Goal: Task Accomplishment & Management: Complete application form

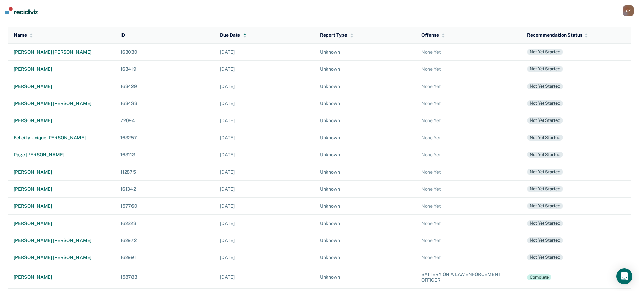
scroll to position [71, 0]
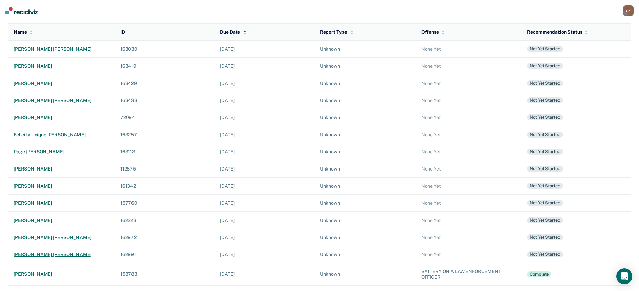
click at [64, 251] on div "[PERSON_NAME] [PERSON_NAME]" at bounding box center [62, 254] width 96 height 6
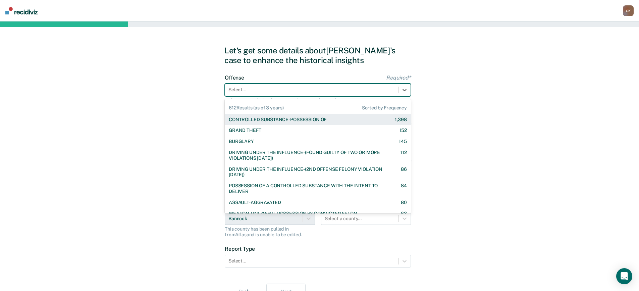
click at [277, 92] on div at bounding box center [311, 89] width 166 height 7
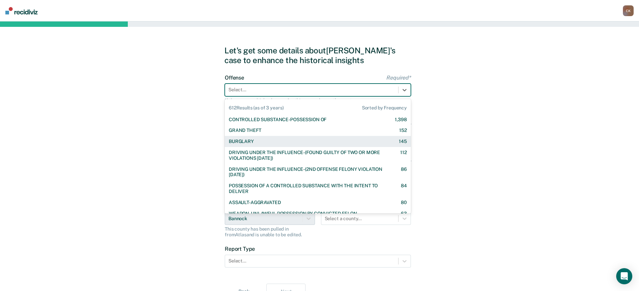
click at [280, 141] on div "BURGLARY 145" at bounding box center [318, 141] width 178 height 6
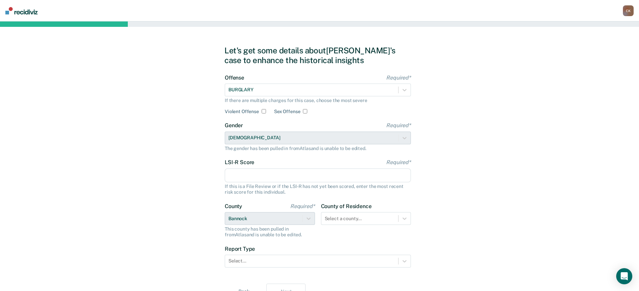
click at [244, 177] on input "LSI-R Score Required*" at bounding box center [318, 175] width 186 height 14
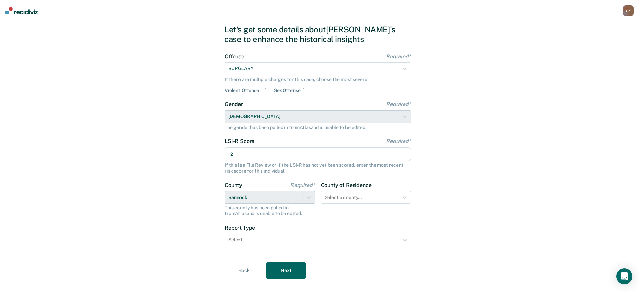
scroll to position [33, 0]
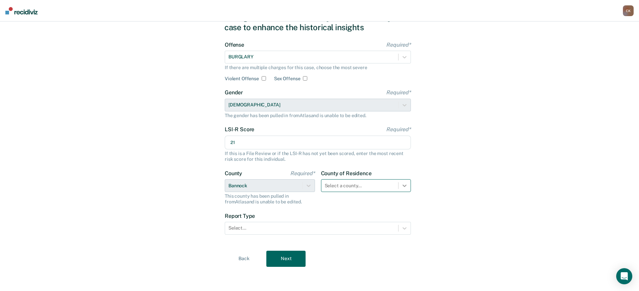
type input "21"
click at [402, 188] on icon at bounding box center [404, 185] width 7 height 7
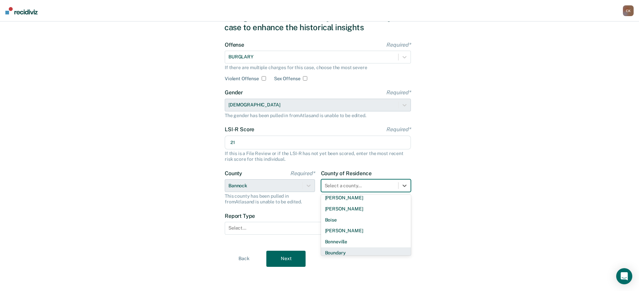
scroll to position [0, 0]
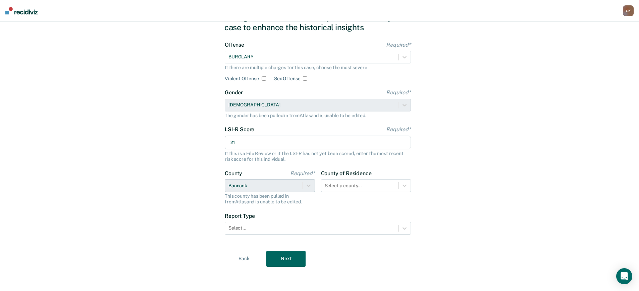
click at [472, 191] on div "Let's get some details about [PERSON_NAME]'s case to enhance the historical ins…" at bounding box center [319, 140] width 639 height 302
click at [276, 231] on div at bounding box center [311, 227] width 166 height 7
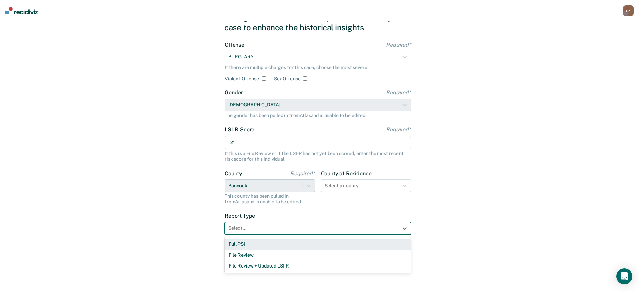
click at [268, 246] on div "Full PSI" at bounding box center [318, 243] width 186 height 11
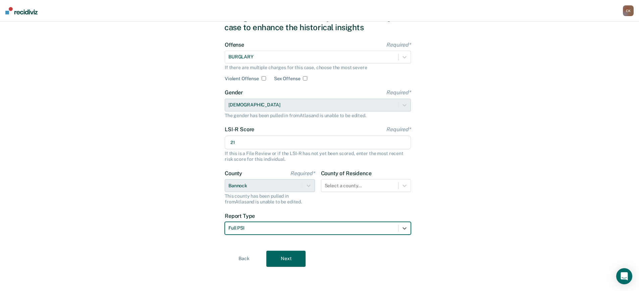
click at [289, 255] on button "Next" at bounding box center [285, 258] width 39 height 16
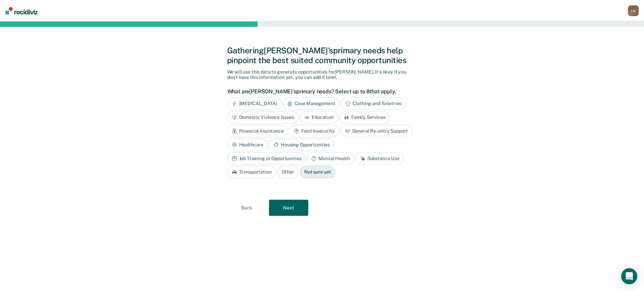
click at [310, 103] on div "Case Management" at bounding box center [311, 103] width 57 height 12
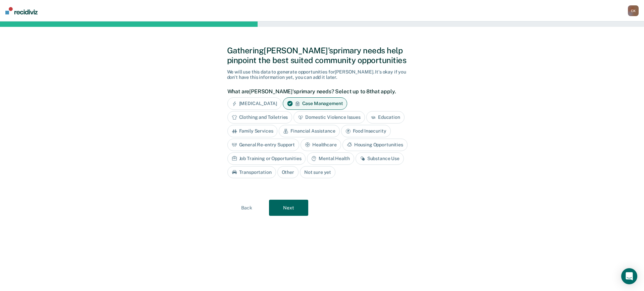
click at [289, 145] on div "General Re-entry Support" at bounding box center [263, 144] width 72 height 12
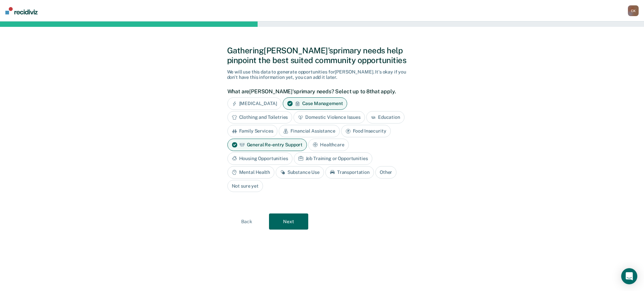
click at [290, 146] on div "General Re-entry Support" at bounding box center [267, 144] width 80 height 12
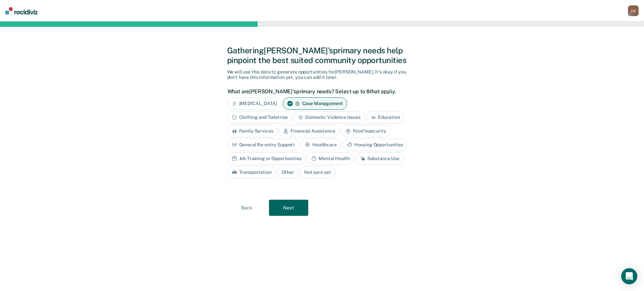
click at [384, 157] on div "Substance Use" at bounding box center [379, 158] width 48 height 12
click at [291, 201] on button "Next" at bounding box center [288, 208] width 39 height 16
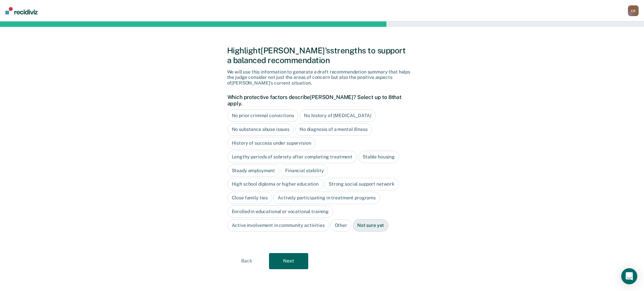
click at [305, 165] on div "Financial stability" at bounding box center [304, 170] width 47 height 12
click at [263, 194] on div "Close family ties" at bounding box center [249, 197] width 45 height 12
click at [295, 253] on button "Next" at bounding box center [288, 261] width 39 height 16
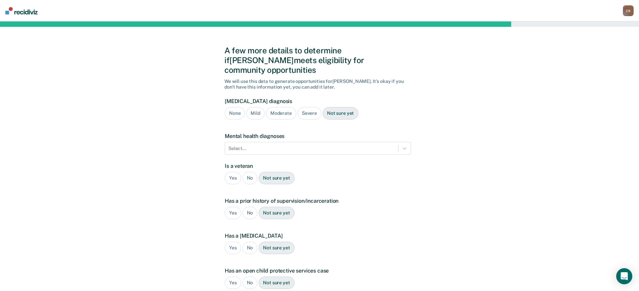
click at [288, 107] on div "Moderate" at bounding box center [281, 113] width 30 height 12
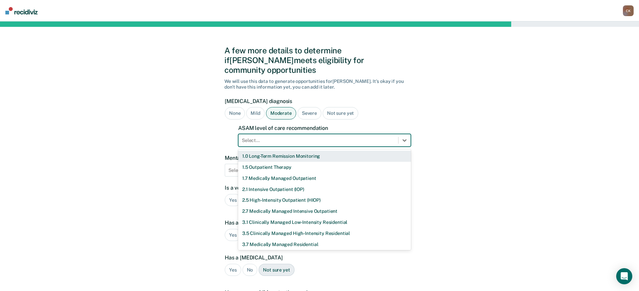
click at [302, 137] on div at bounding box center [318, 140] width 153 height 7
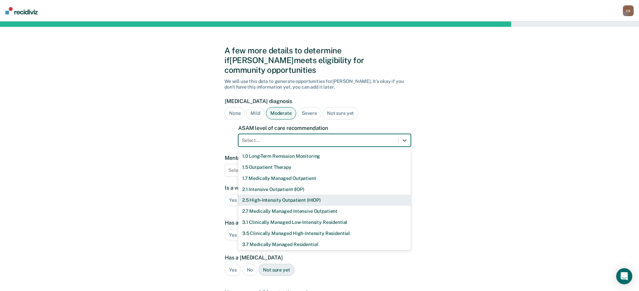
scroll to position [23, 0]
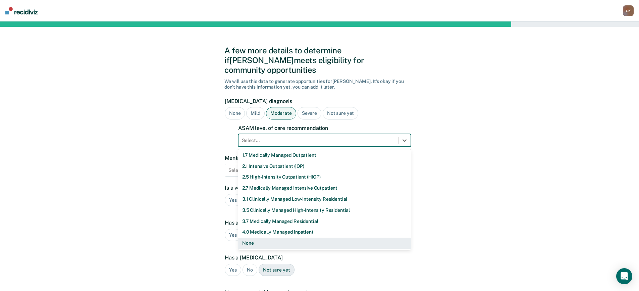
click at [307, 237] on div "None" at bounding box center [324, 242] width 173 height 11
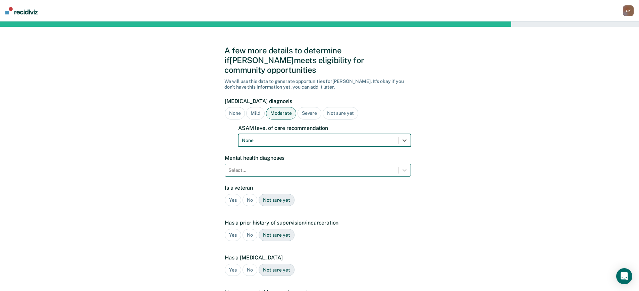
click at [293, 167] on div at bounding box center [311, 170] width 166 height 7
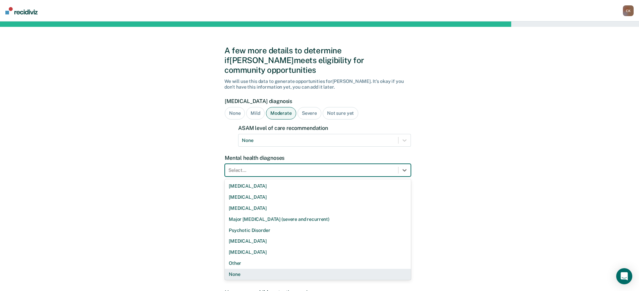
click at [291, 268] on div "None" at bounding box center [318, 273] width 186 height 11
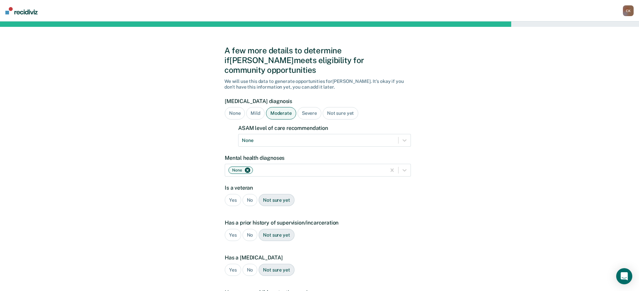
click at [388, 219] on div "Has a prior history of supervision/incarceration Yes No Not sure yet" at bounding box center [318, 232] width 186 height 27
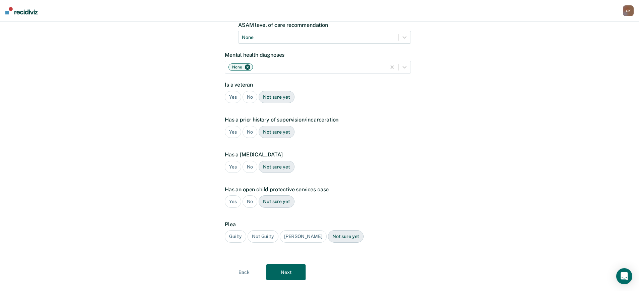
scroll to position [107, 0]
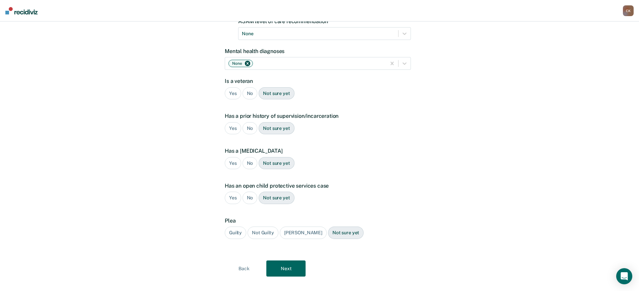
click at [253, 87] on div "No" at bounding box center [249, 93] width 15 height 12
click at [233, 87] on div "Yes" at bounding box center [233, 93] width 16 height 12
click at [236, 122] on div "Yes" at bounding box center [233, 128] width 16 height 12
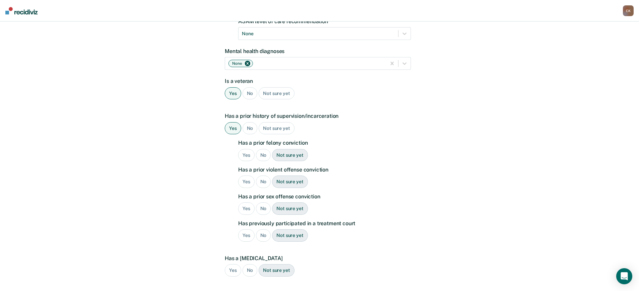
click at [247, 149] on div "Yes" at bounding box center [246, 155] width 16 height 12
click at [263, 175] on div "No" at bounding box center [263, 181] width 15 height 12
click at [261, 204] on div "No" at bounding box center [263, 208] width 15 height 12
click at [265, 229] on div "No" at bounding box center [263, 235] width 15 height 12
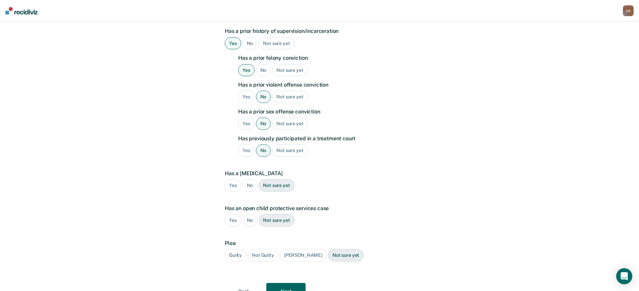
scroll to position [207, 0]
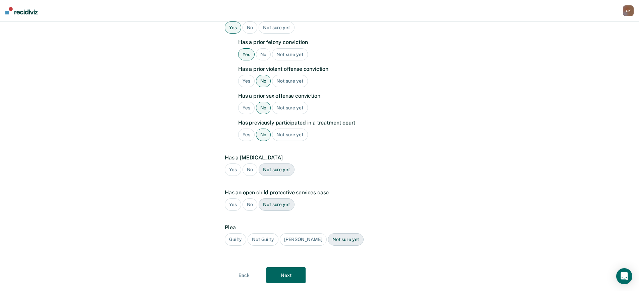
click at [250, 163] on div "No" at bounding box center [249, 169] width 15 height 12
click at [252, 198] on div "No" at bounding box center [249, 204] width 15 height 12
click at [238, 233] on div "Guilty" at bounding box center [235, 239] width 21 height 12
click at [287, 267] on button "Next" at bounding box center [285, 275] width 39 height 16
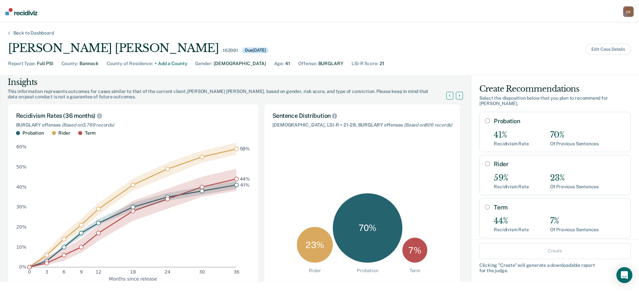
scroll to position [0, 0]
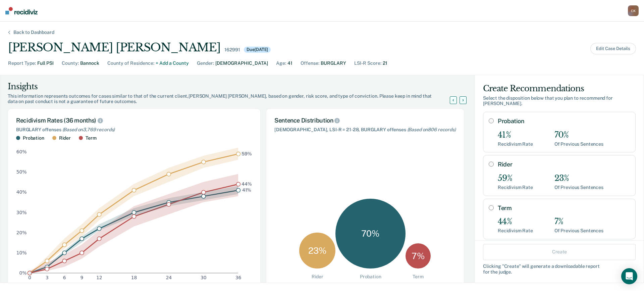
click at [488, 161] on input "Rider" at bounding box center [490, 163] width 5 height 5
radio input "true"
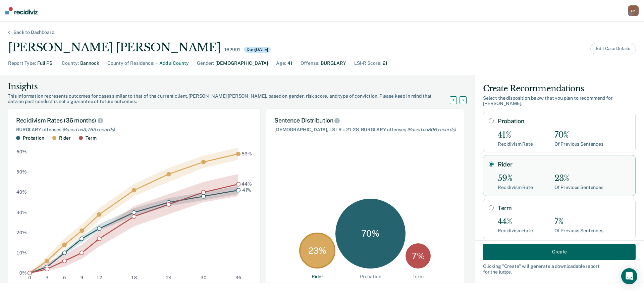
click at [556, 251] on button "Create" at bounding box center [559, 251] width 153 height 16
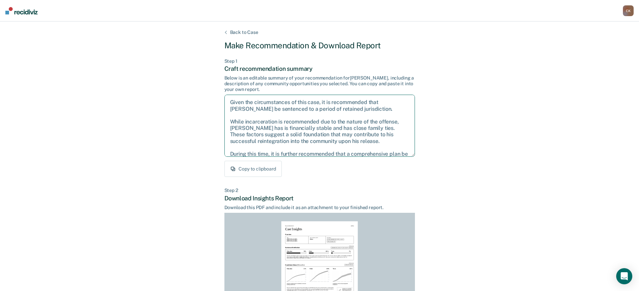
drag, startPoint x: 369, startPoint y: 151, endPoint x: 195, endPoint y: 87, distance: 186.0
click at [195, 87] on div "Back to Case Make Recommendation & Download Report Step 1 Craft recommendation …" at bounding box center [319, 201] width 639 height 361
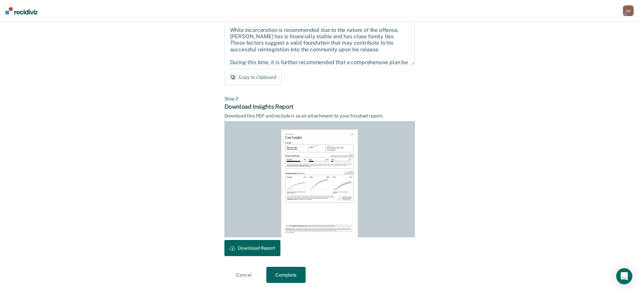
click at [272, 248] on button "Download Report" at bounding box center [252, 248] width 56 height 16
click at [289, 275] on button "Complete" at bounding box center [285, 274] width 39 height 16
